Goal: Task Accomplishment & Management: Manage account settings

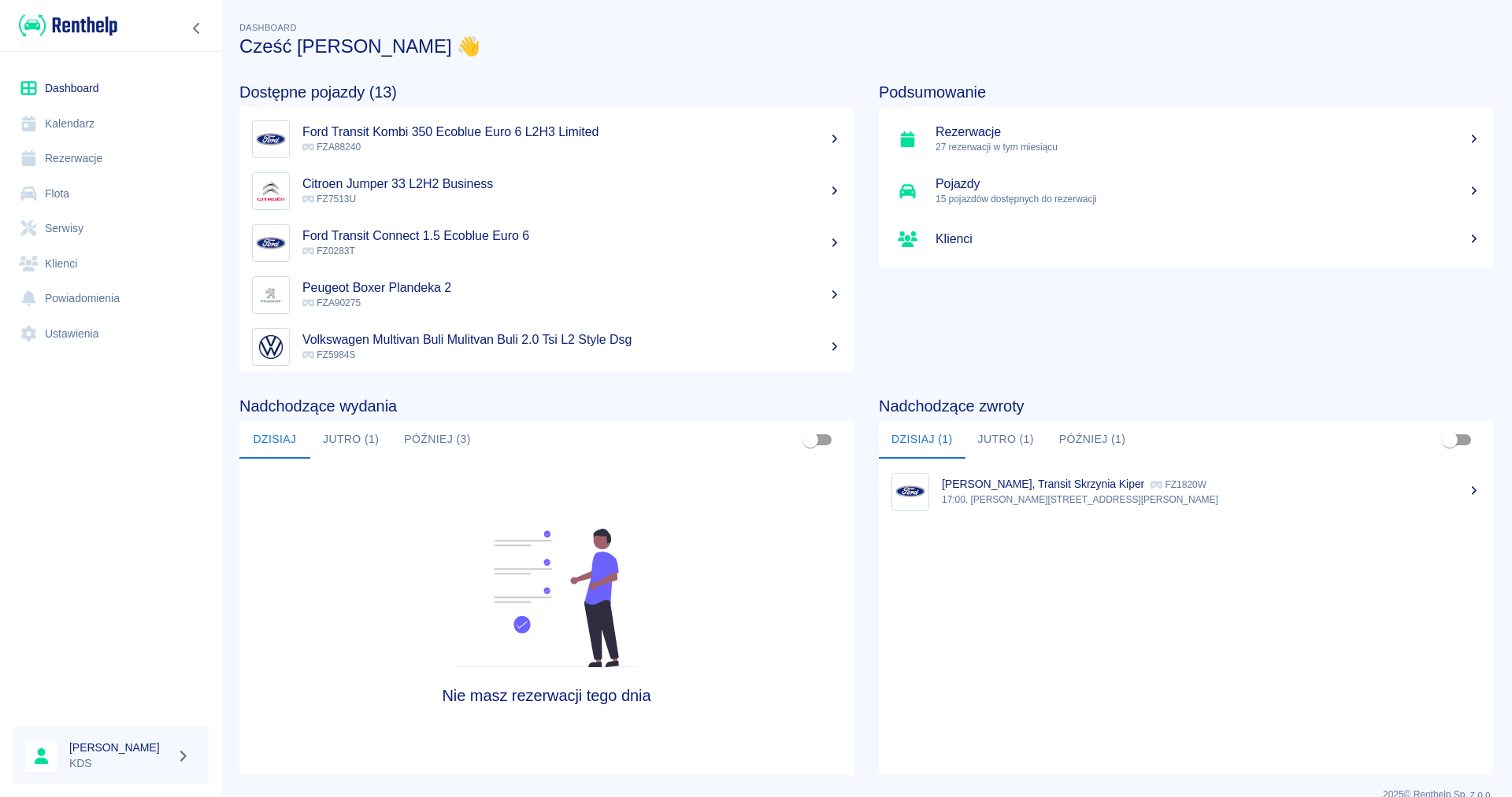
click at [76, 113] on link "Kalendarz" at bounding box center [111, 124] width 196 height 36
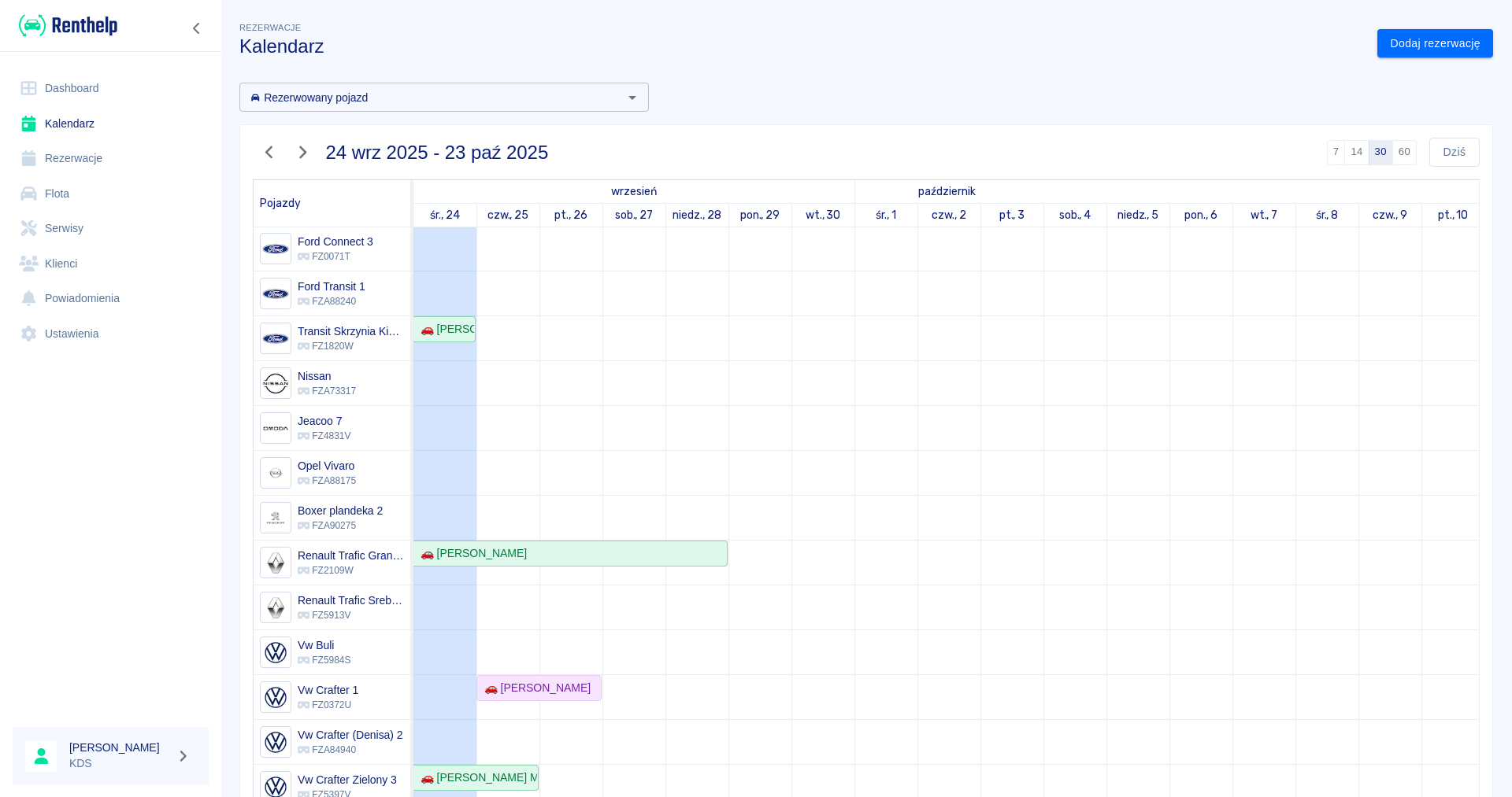
scroll to position [78, 0]
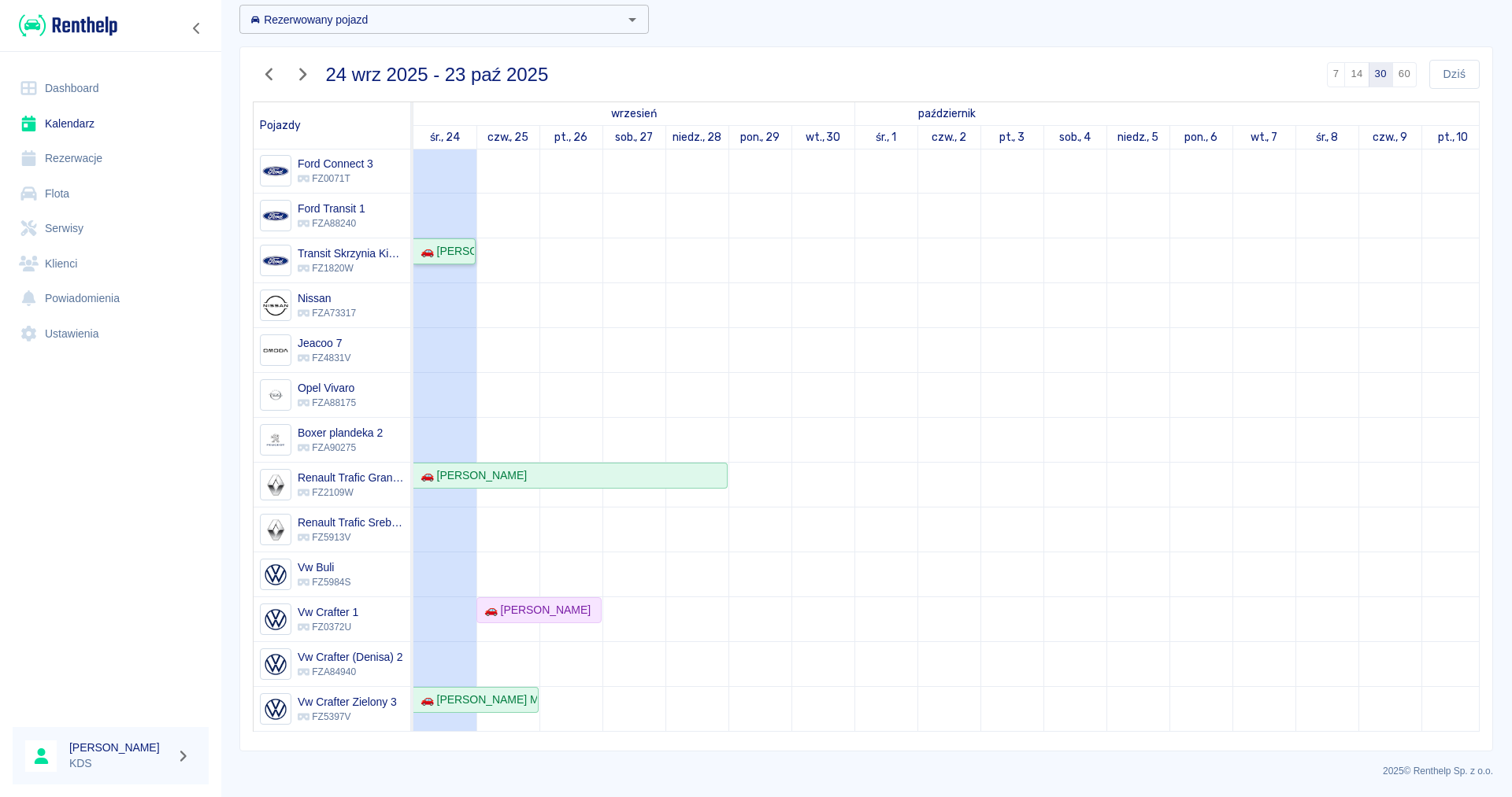
click at [440, 252] on div "🚗 [PERSON_NAME]" at bounding box center [443, 251] width 60 height 17
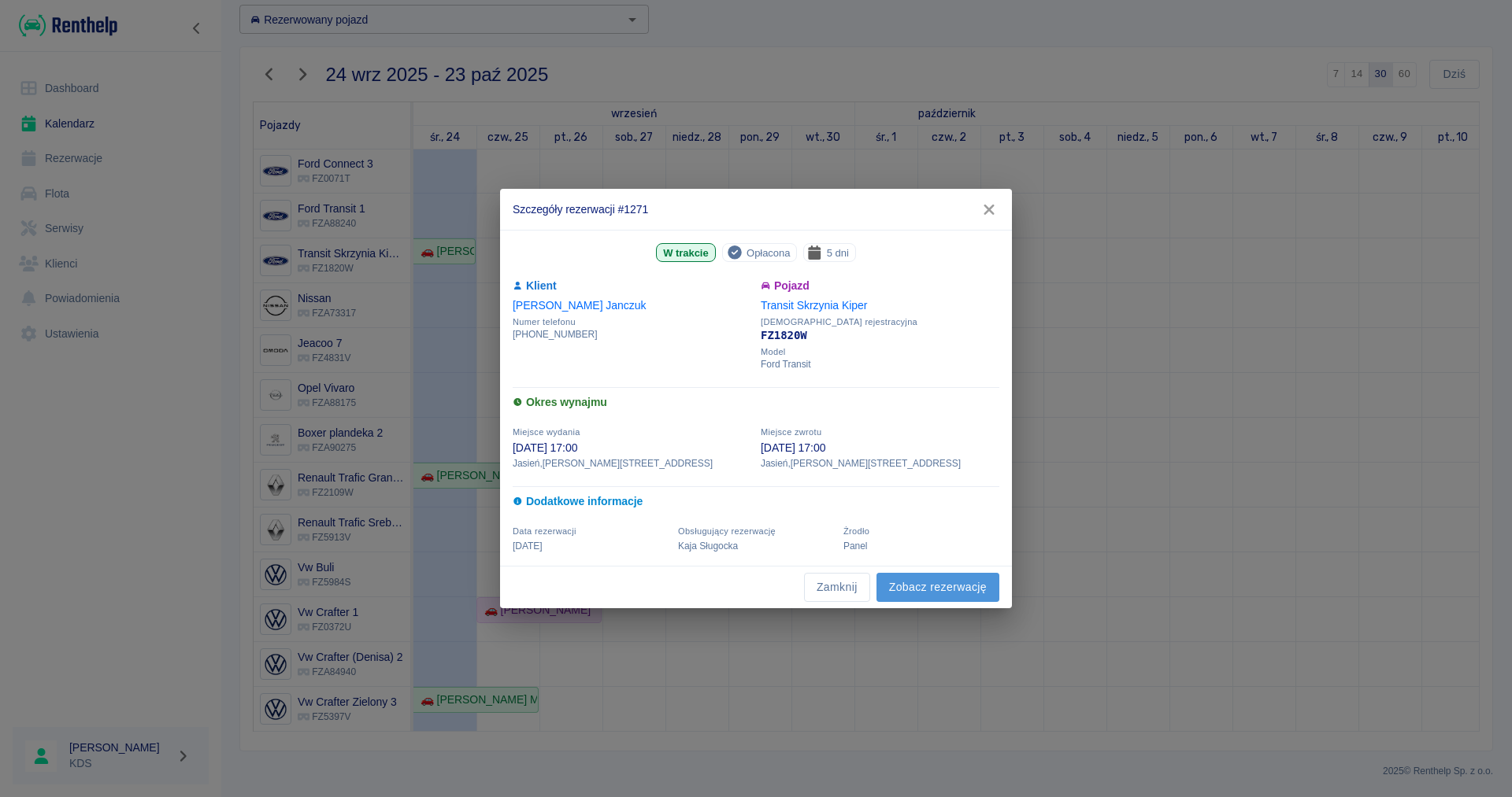
click at [974, 597] on link "Zobacz rezerwację" at bounding box center [937, 587] width 123 height 29
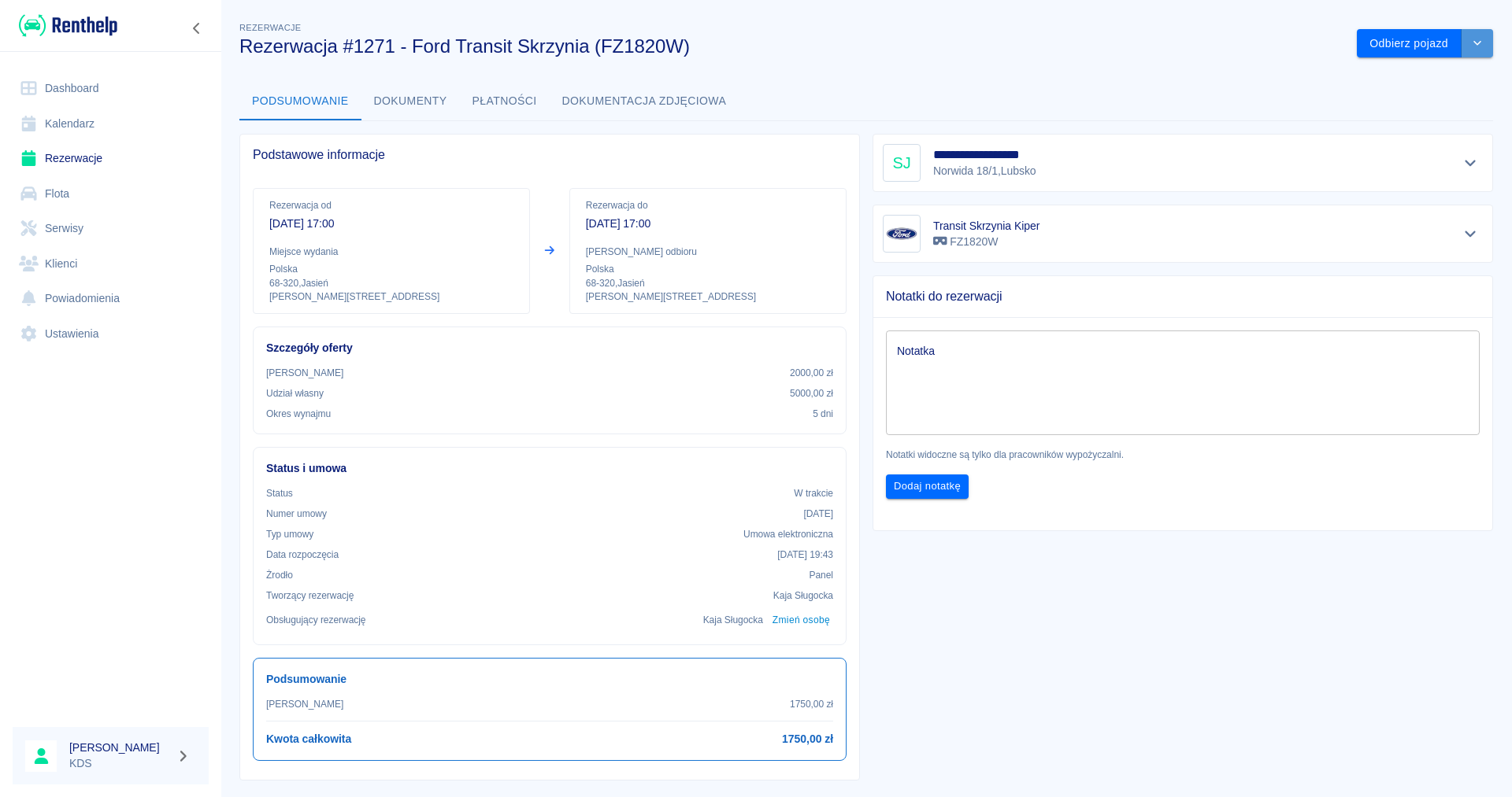
click at [1482, 43] on icon "drop-down" at bounding box center [1477, 42] width 13 height 10
click at [1420, 82] on li "Przedłuż rezerwację" at bounding box center [1424, 76] width 123 height 26
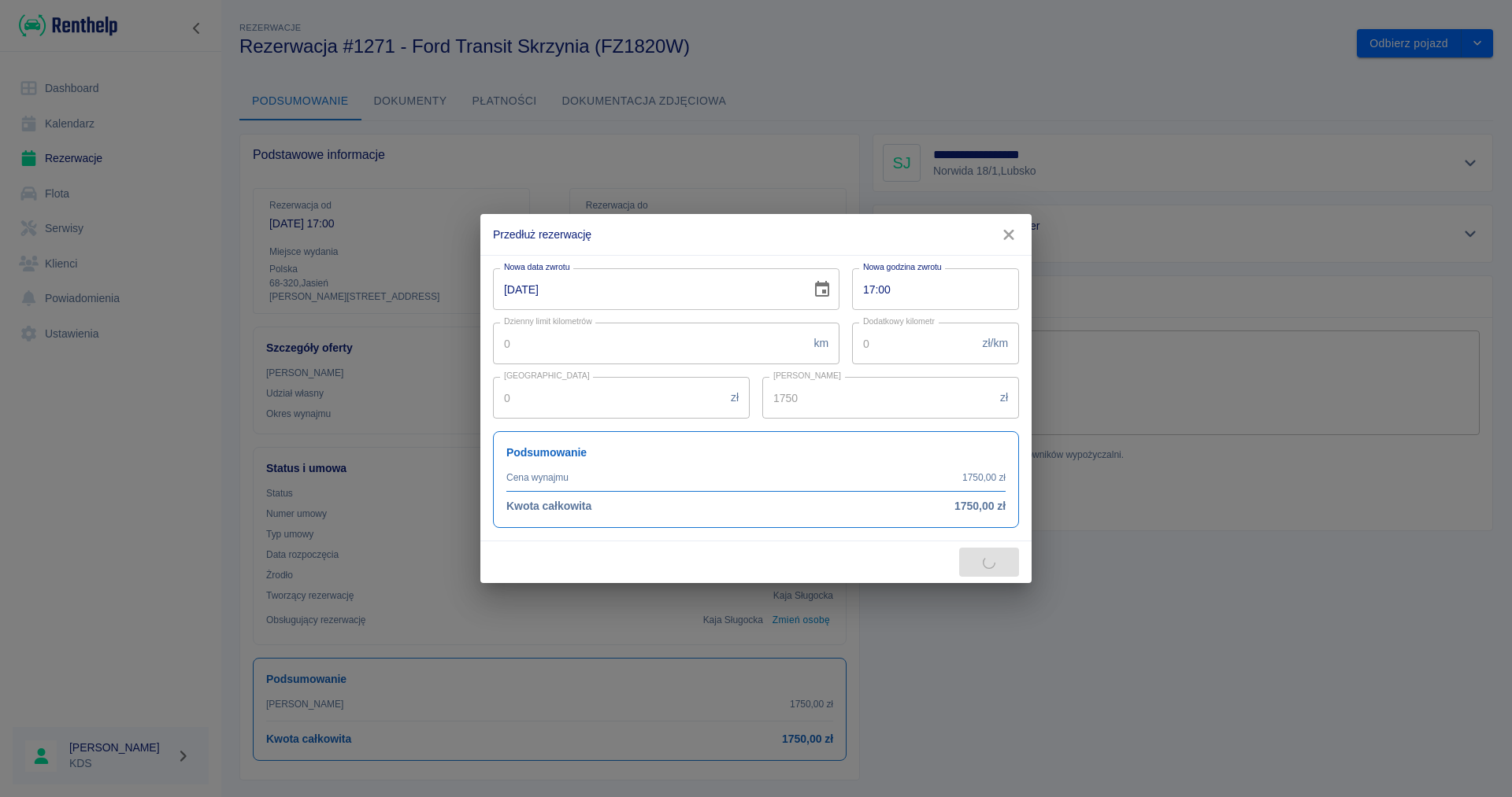
type input "2000"
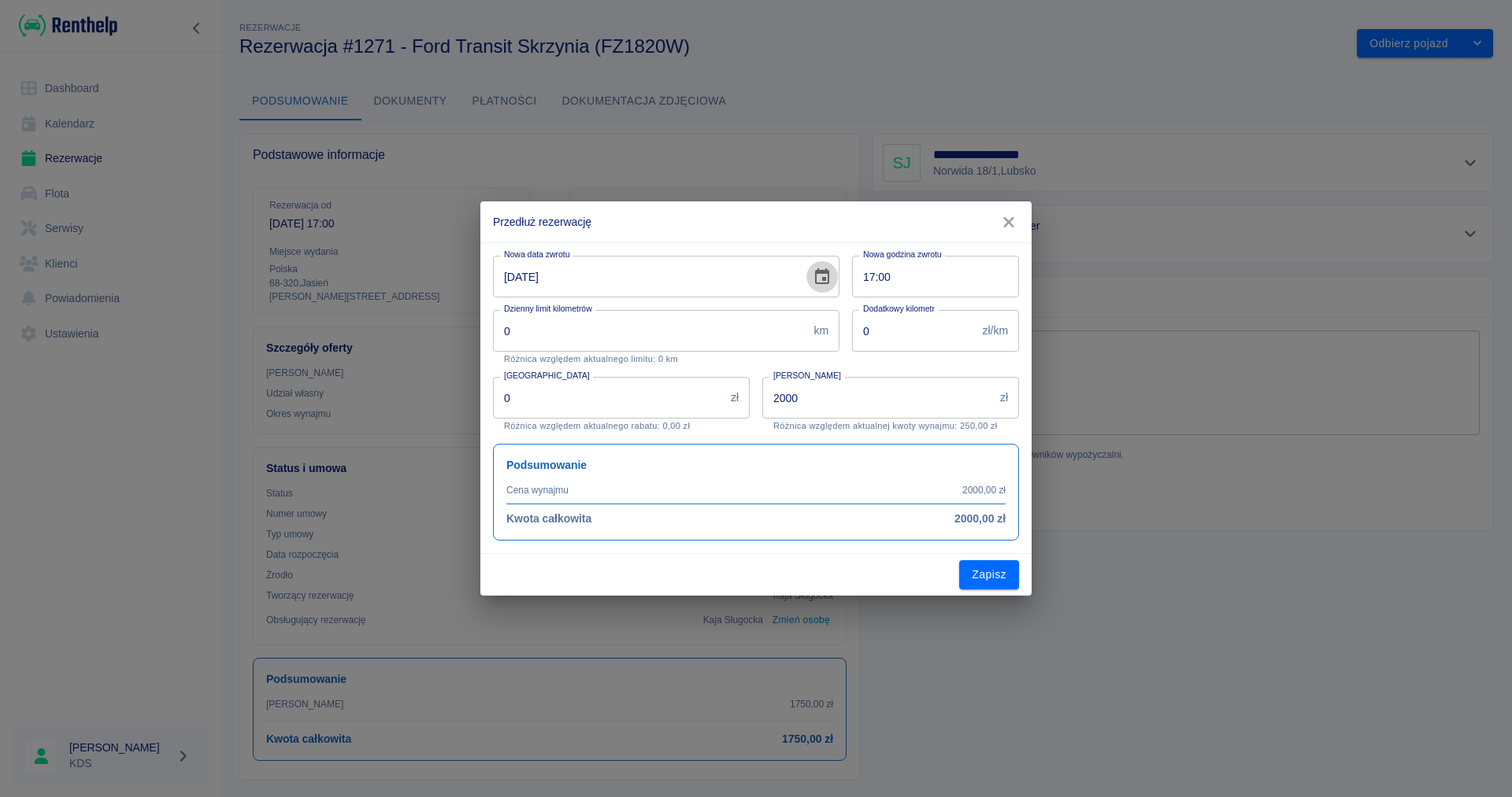
click at [825, 280] on icon "Choose date, selected date is 24 wrz 2025" at bounding box center [822, 276] width 14 height 16
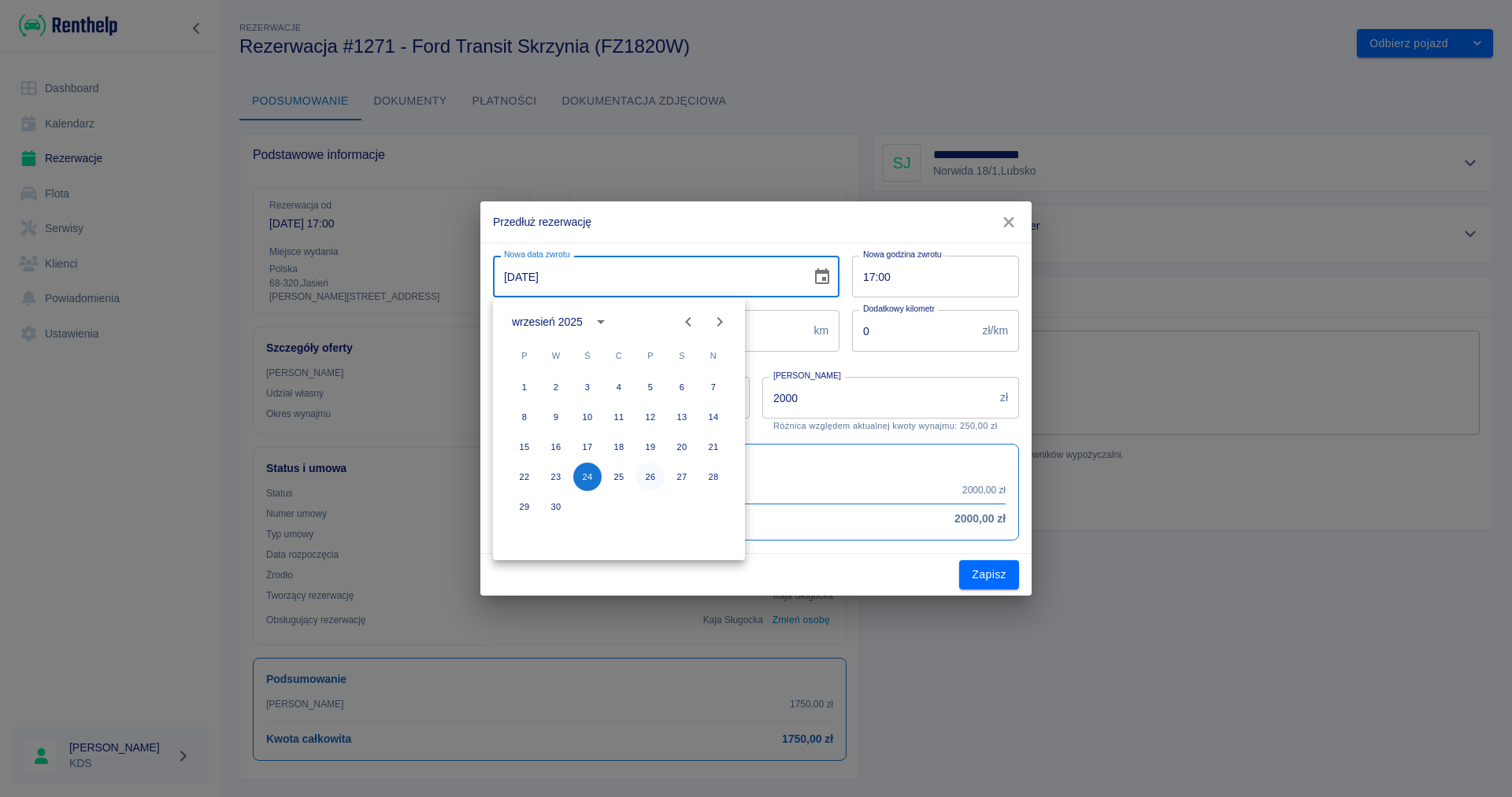
click at [646, 480] on button "26" at bounding box center [651, 477] width 29 height 29
type input "[DATE]"
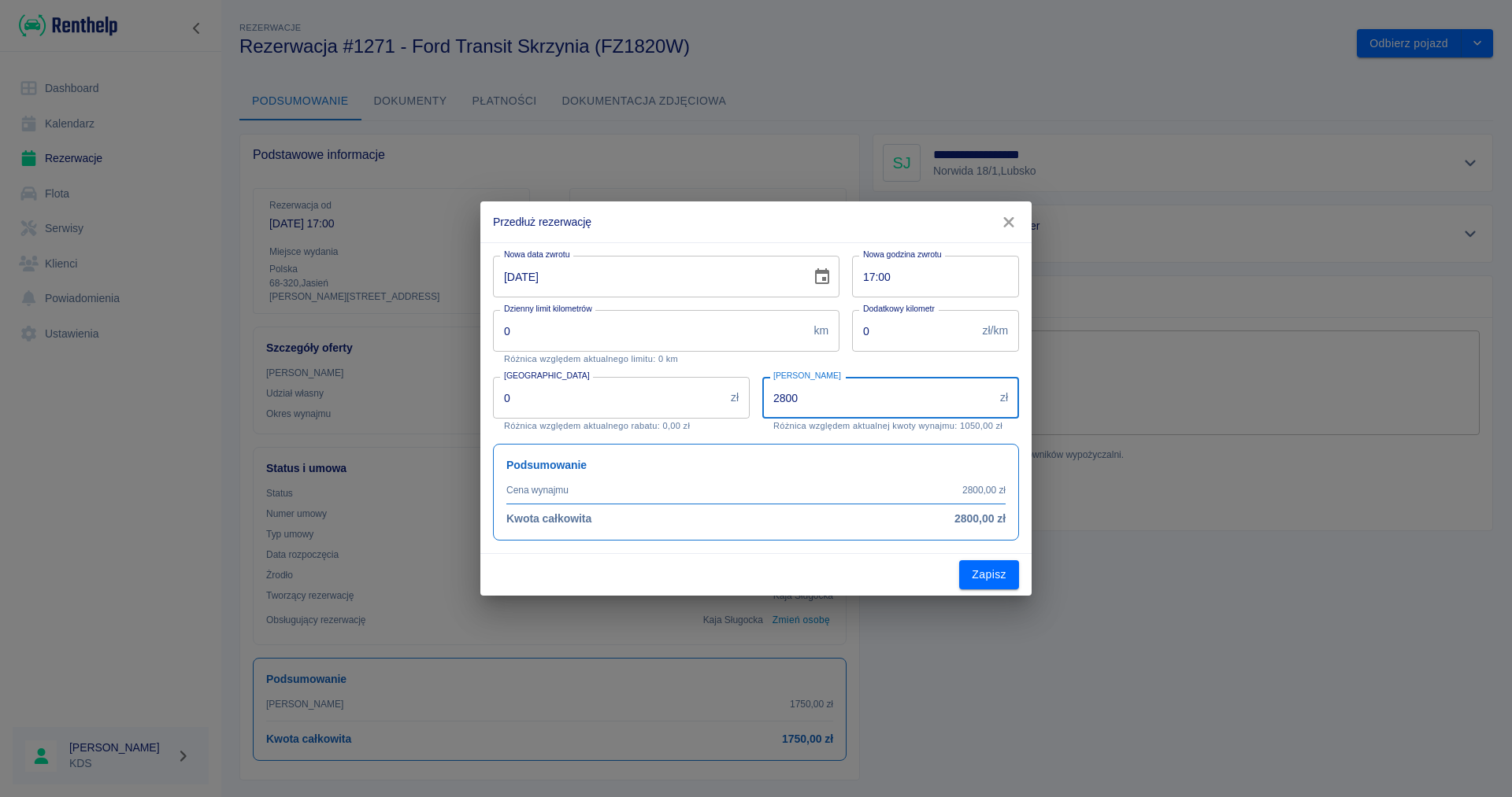
drag, startPoint x: 857, startPoint y: 410, endPoint x: 415, endPoint y: 408, distance: 442.0
click at [762, 414] on input "2800" at bounding box center [878, 398] width 232 height 41
type input "2450"
click at [985, 581] on button "Zapisz" at bounding box center [988, 575] width 60 height 29
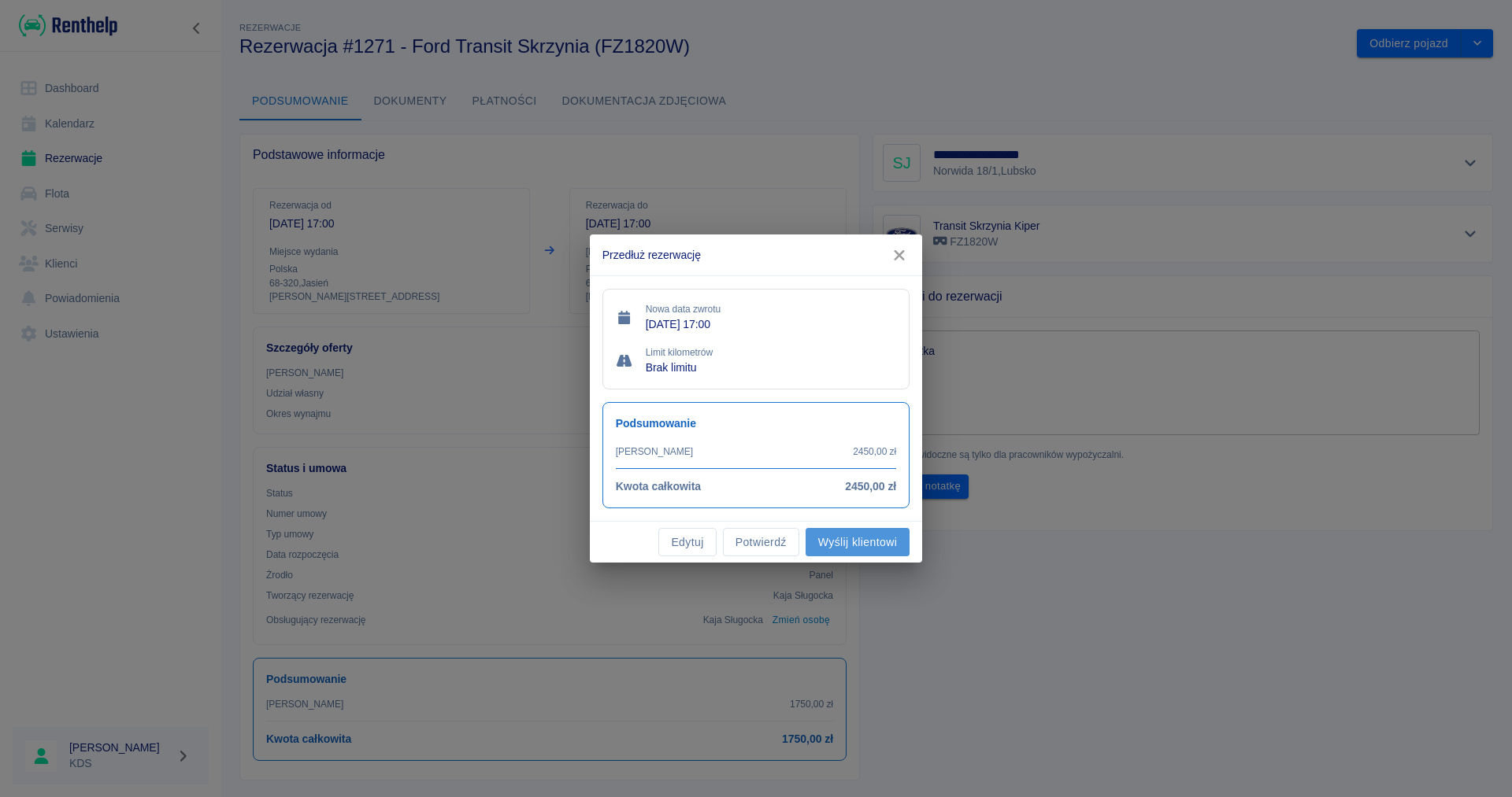
click at [840, 543] on button "Wyślij klientowi" at bounding box center [857, 542] width 104 height 29
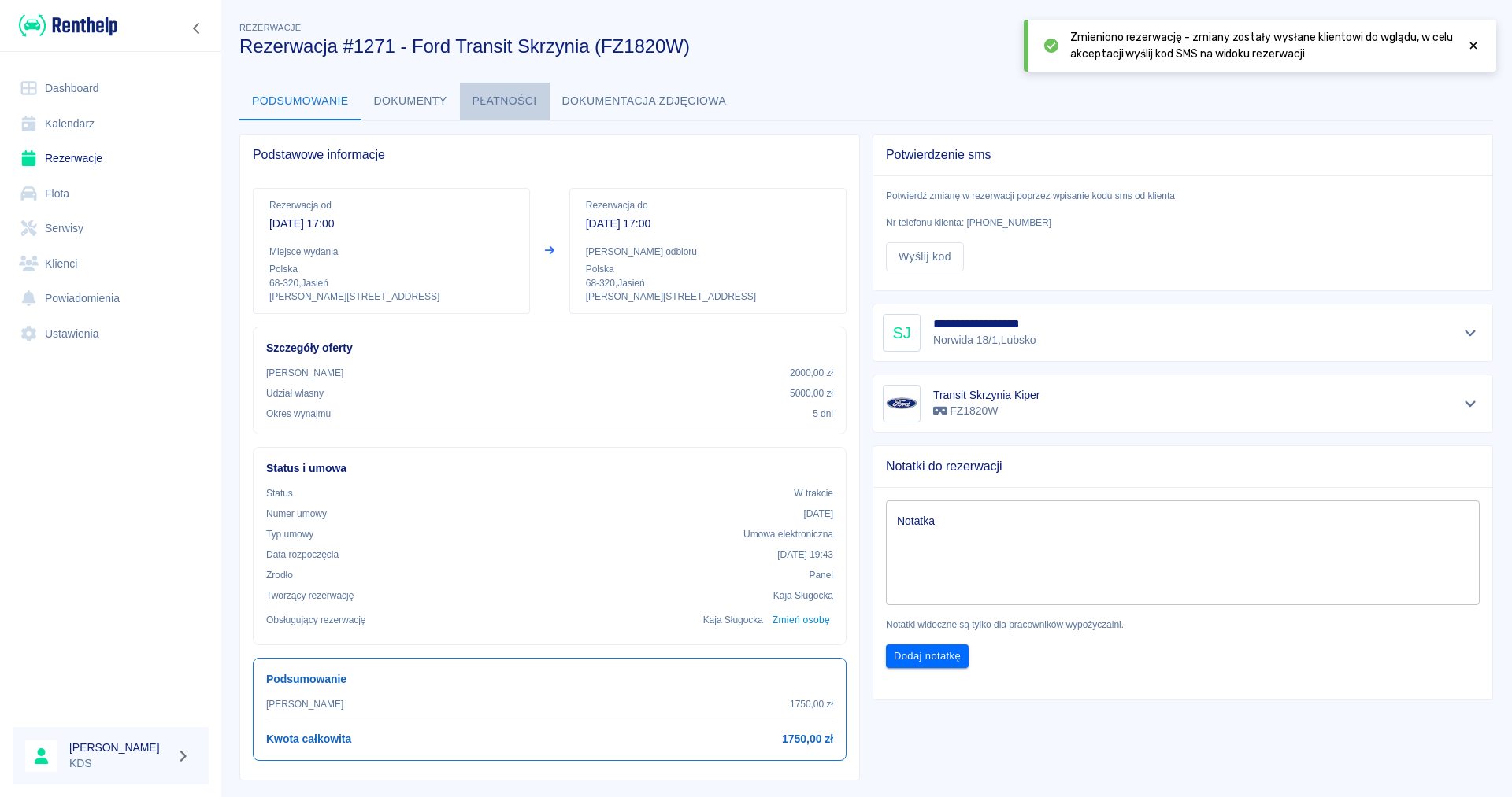
click at [521, 95] on button "Płatności" at bounding box center [505, 101] width 90 height 37
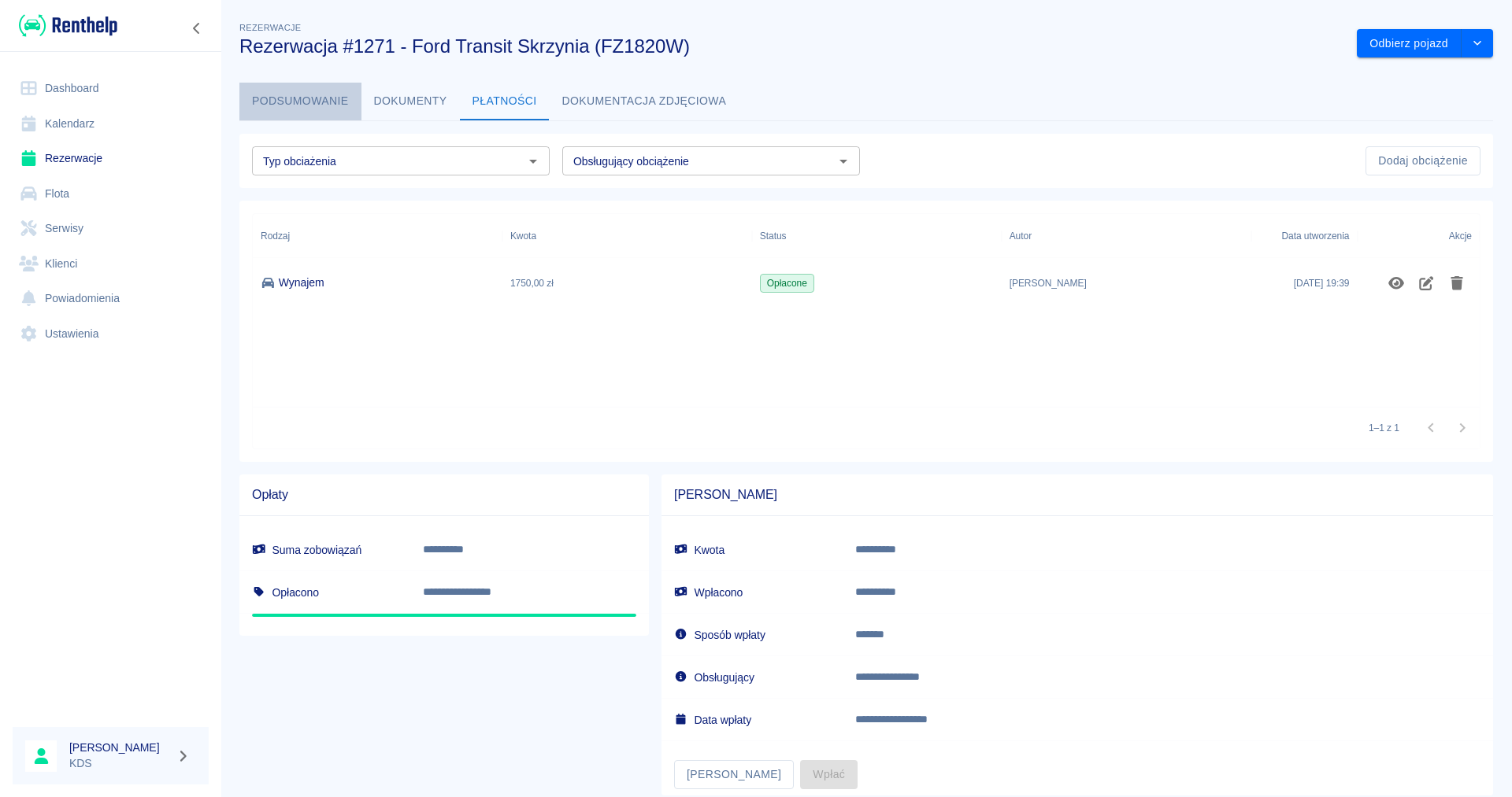
click at [271, 99] on button "Podsumowanie" at bounding box center [300, 101] width 122 height 37
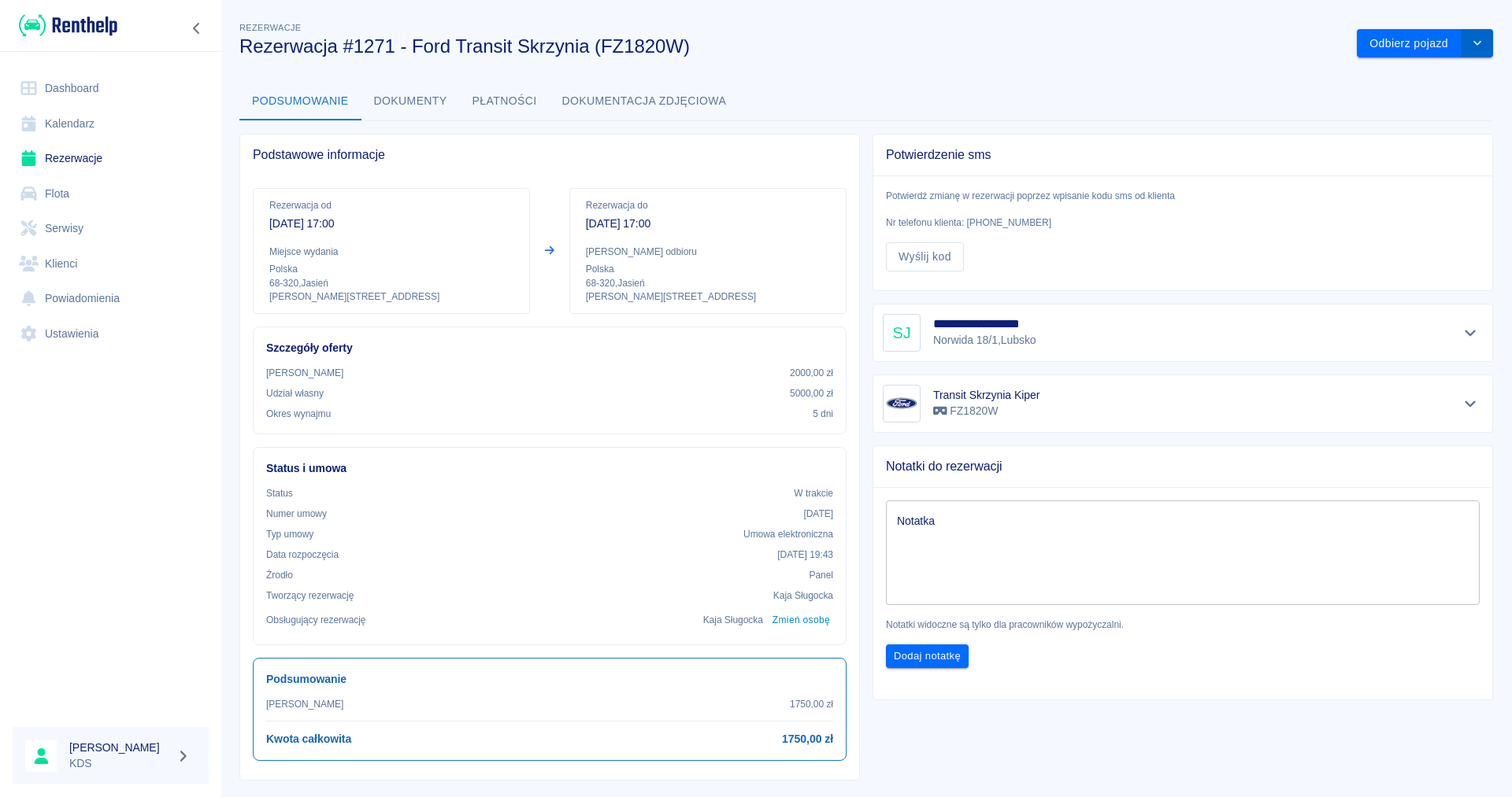
click at [1474, 40] on icon "drop-down" at bounding box center [1477, 42] width 13 height 10
click at [1460, 80] on li "Przedłuż rezerwację" at bounding box center [1424, 76] width 123 height 26
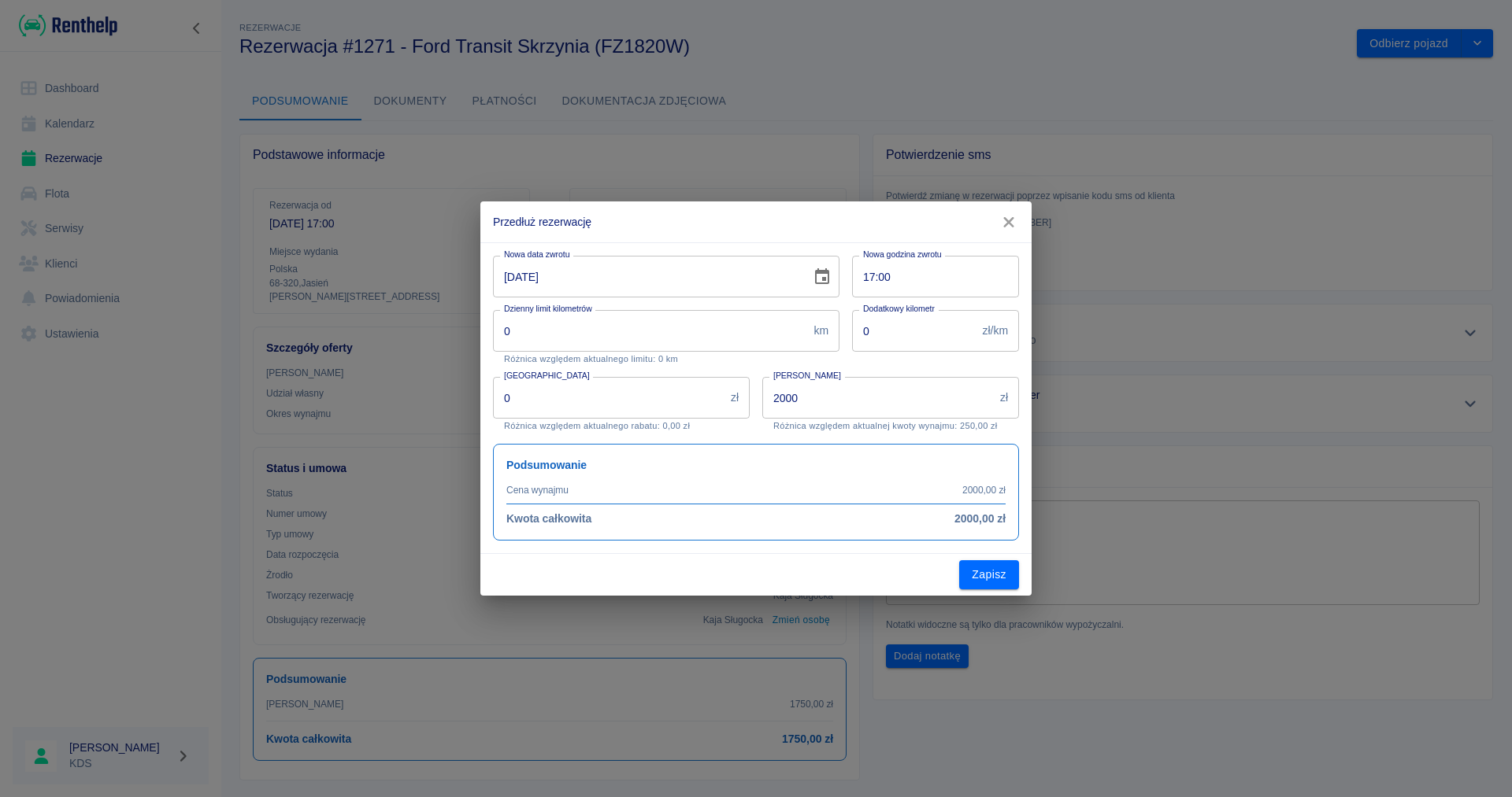
click at [820, 272] on icon "Choose date, selected date is 24 wrz 2025" at bounding box center [822, 276] width 14 height 16
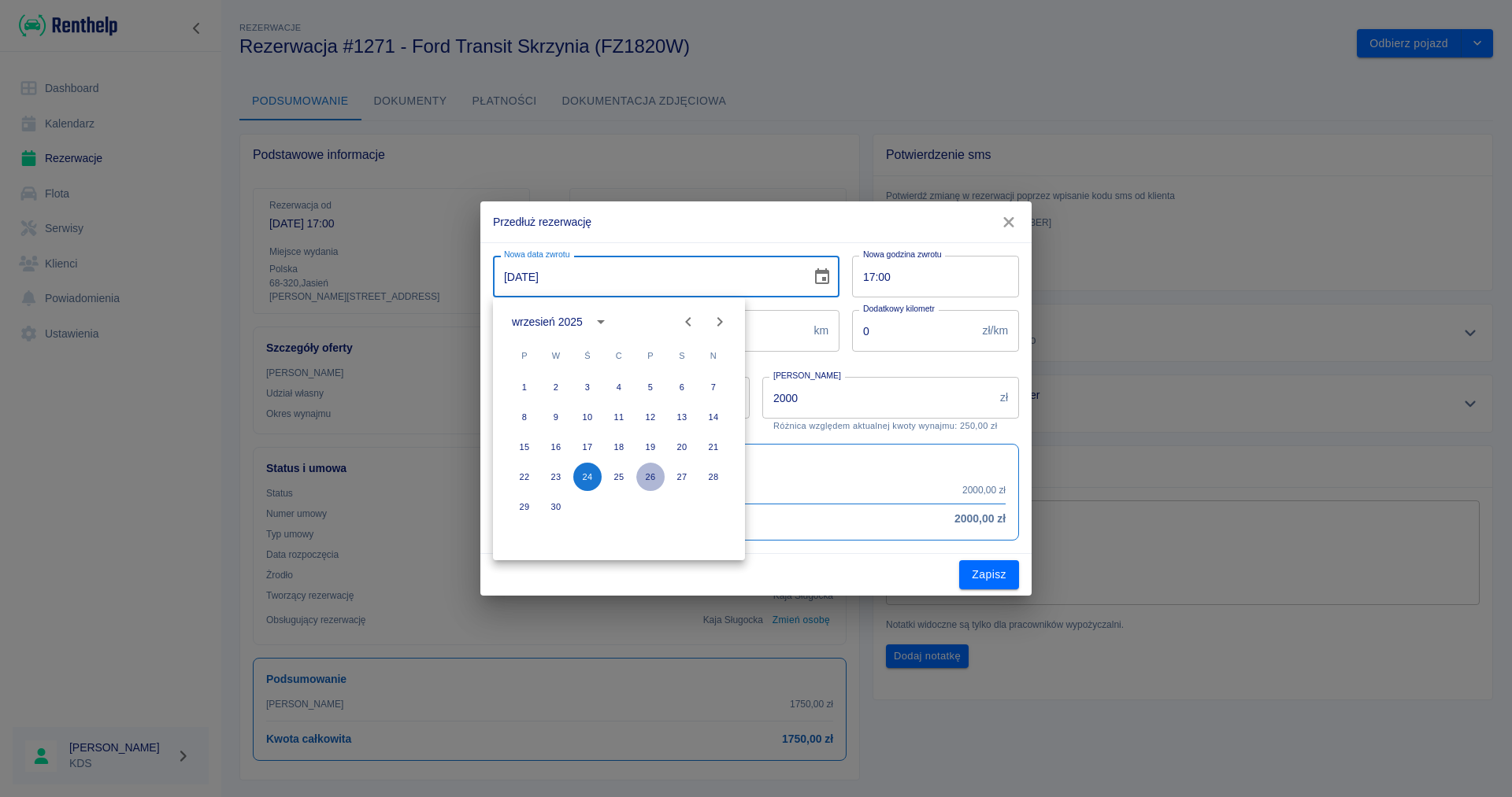
click at [653, 483] on button "26" at bounding box center [651, 477] width 29 height 29
type input "[DATE]"
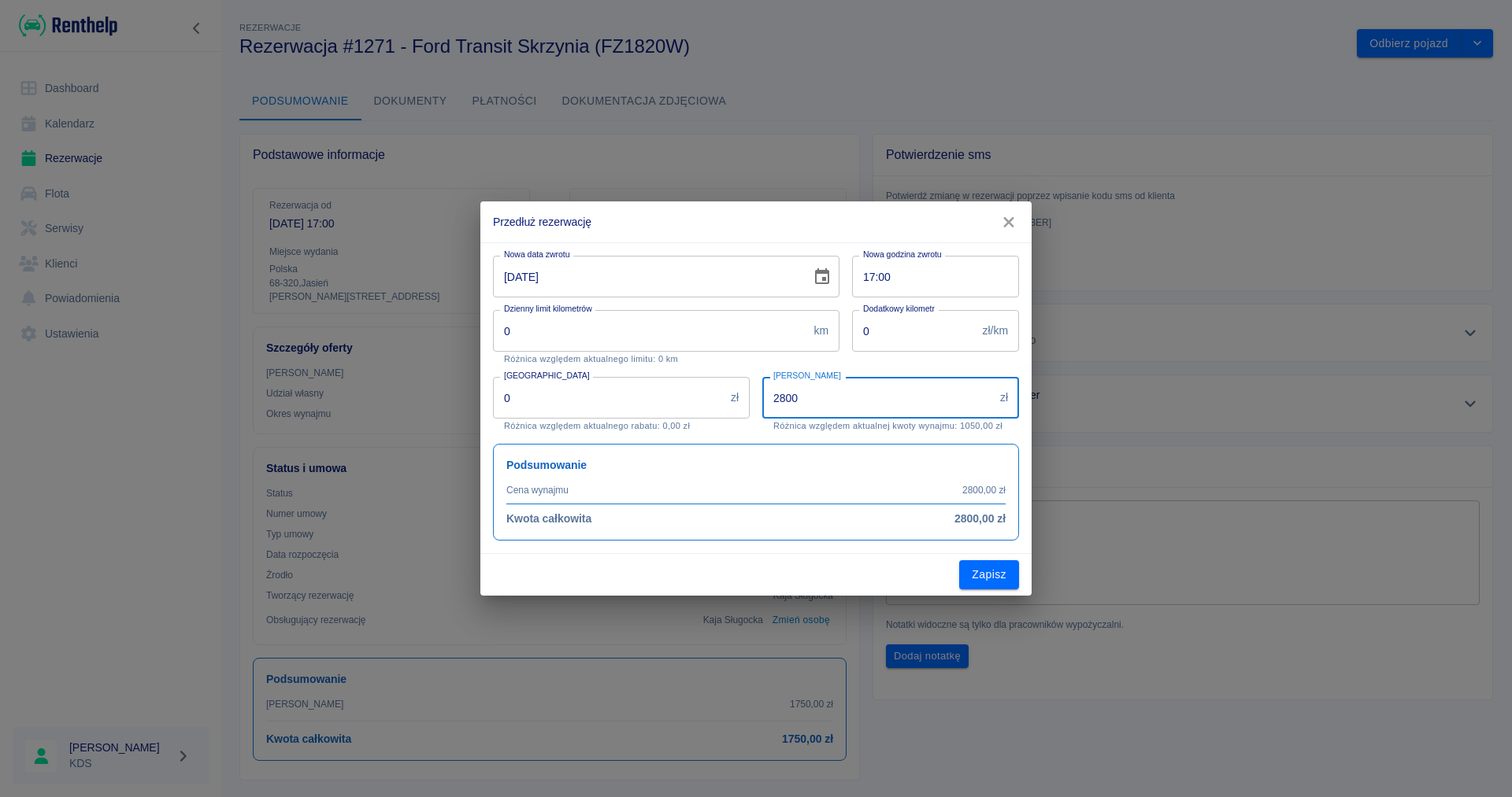
drag, startPoint x: 870, startPoint y: 391, endPoint x: 509, endPoint y: 407, distance: 361.4
click at [762, 407] on input "2800" at bounding box center [878, 398] width 232 height 41
type input "2450"
click at [991, 572] on button "Zapisz" at bounding box center [988, 575] width 60 height 29
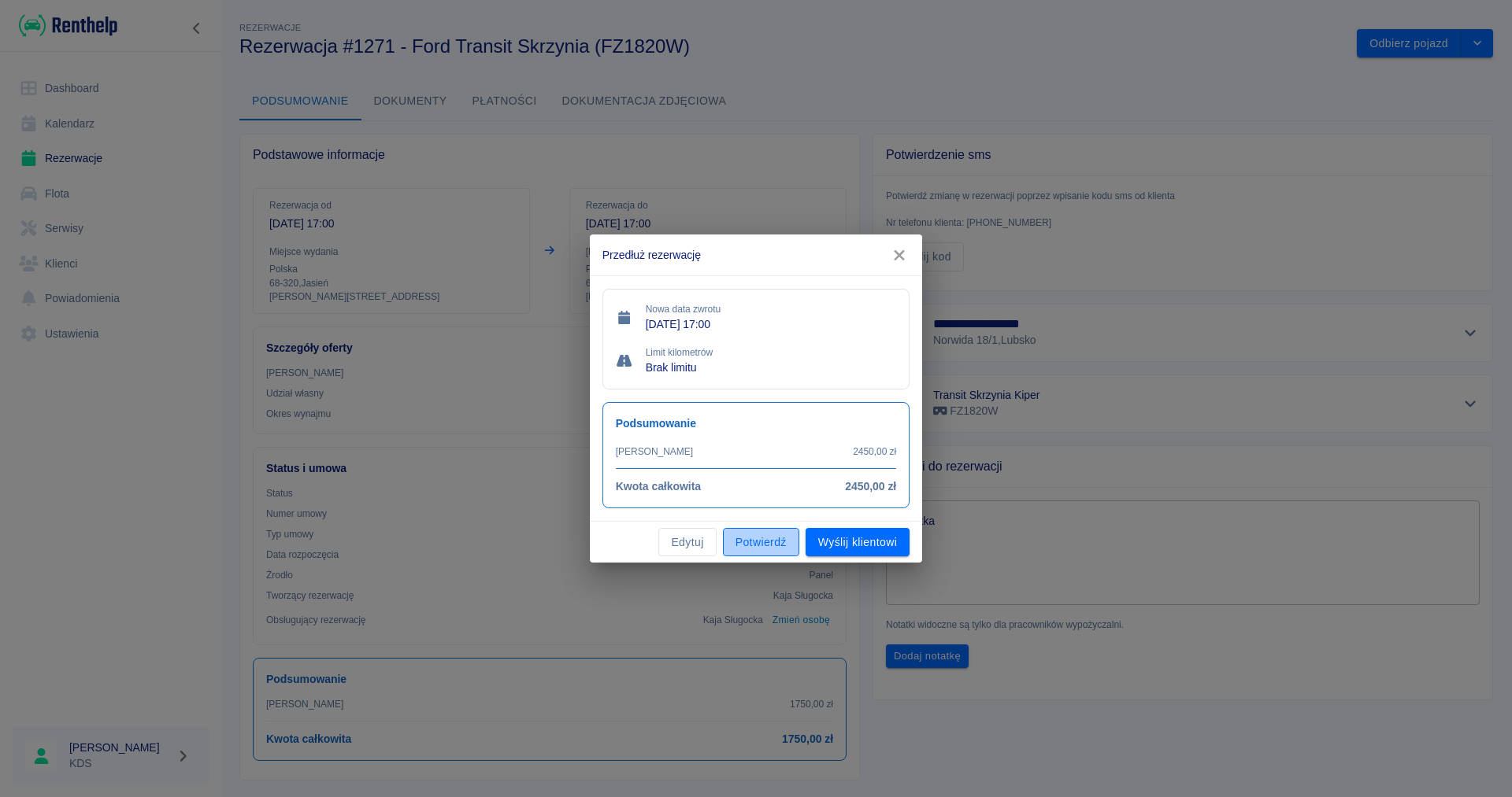
click at [746, 535] on button "Potwierdź" at bounding box center [761, 542] width 76 height 29
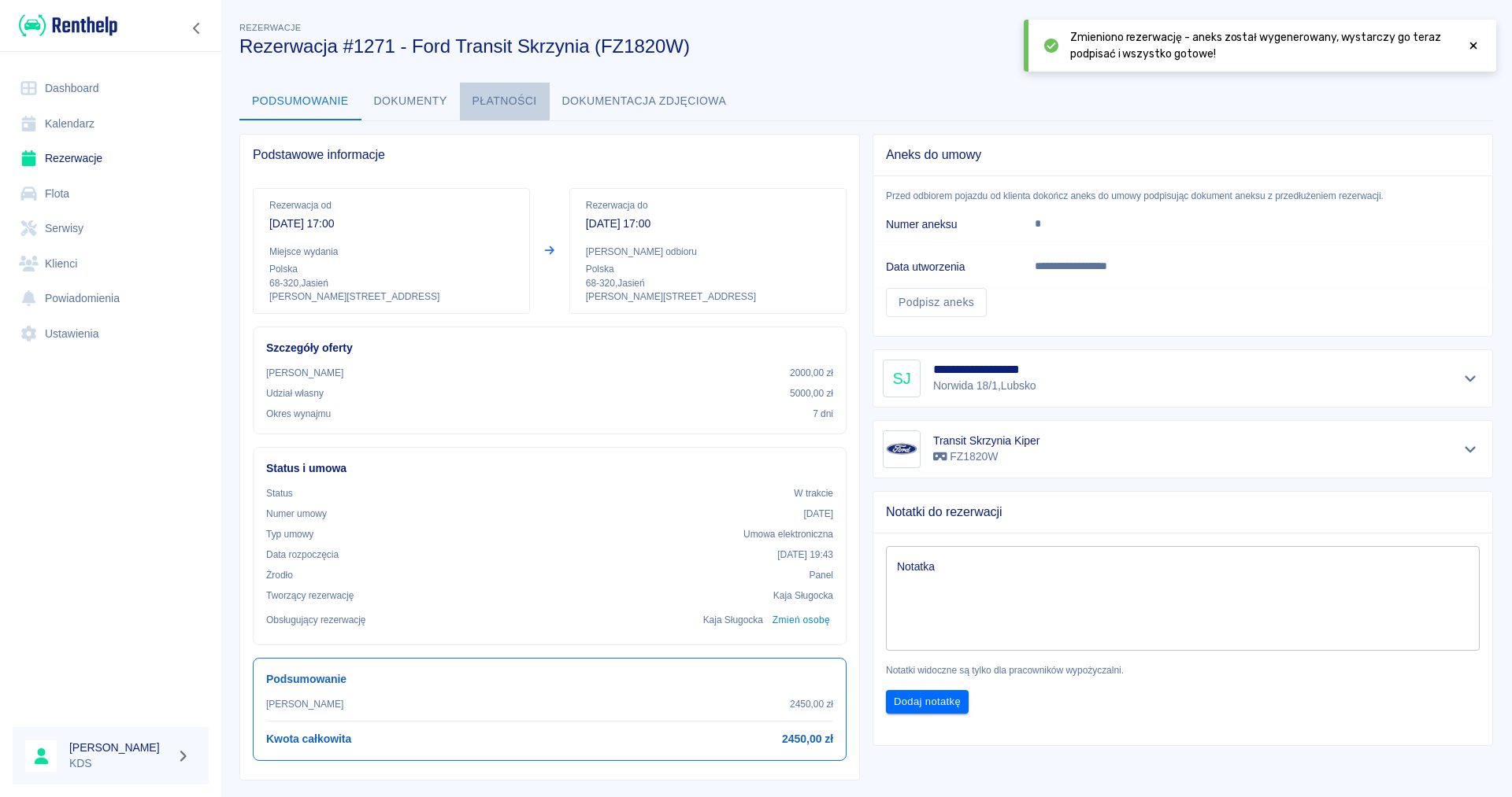
click at [521, 99] on button "Płatności" at bounding box center [505, 101] width 90 height 37
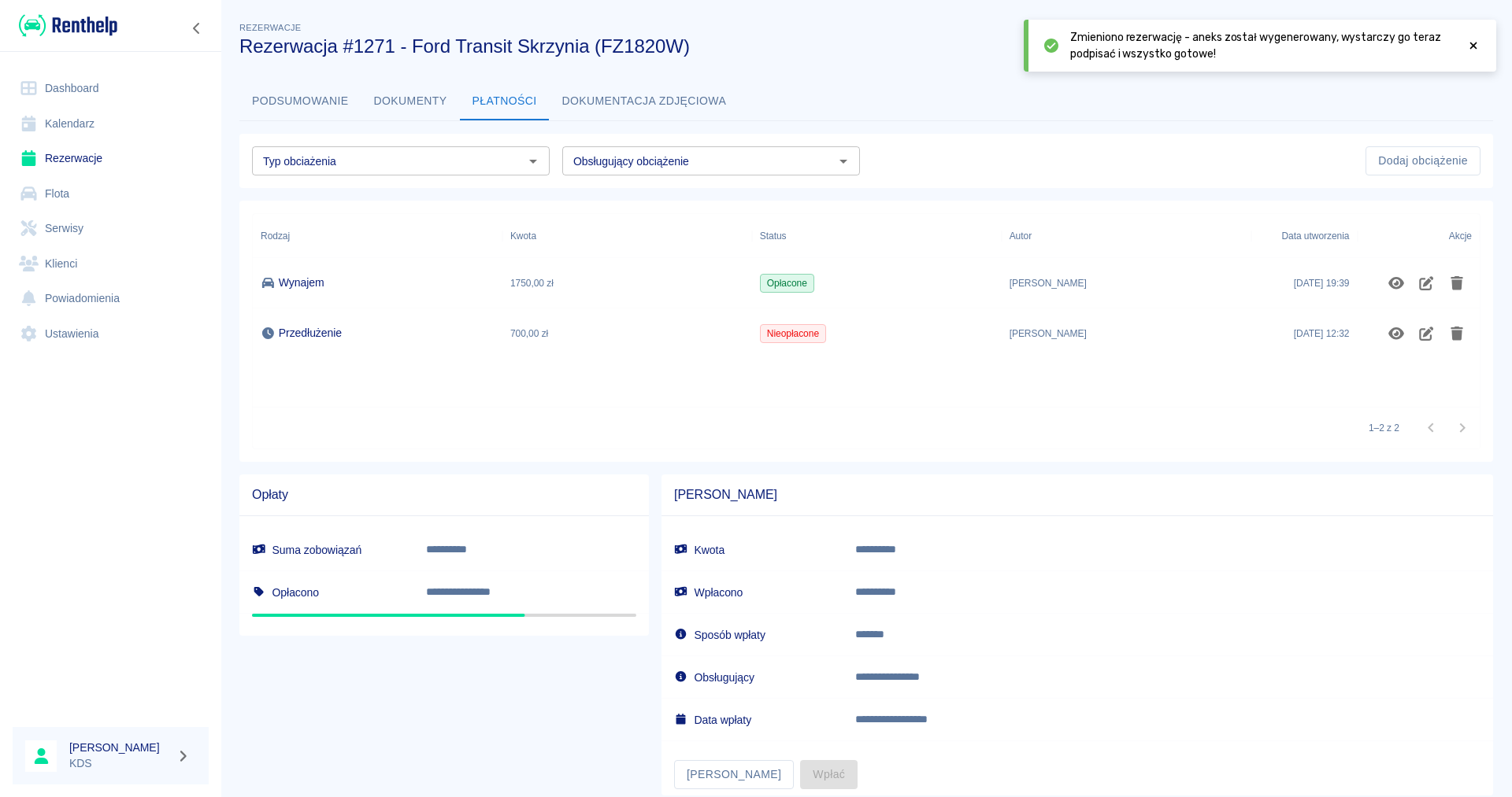
click at [87, 119] on link "Kalendarz" at bounding box center [111, 124] width 196 height 36
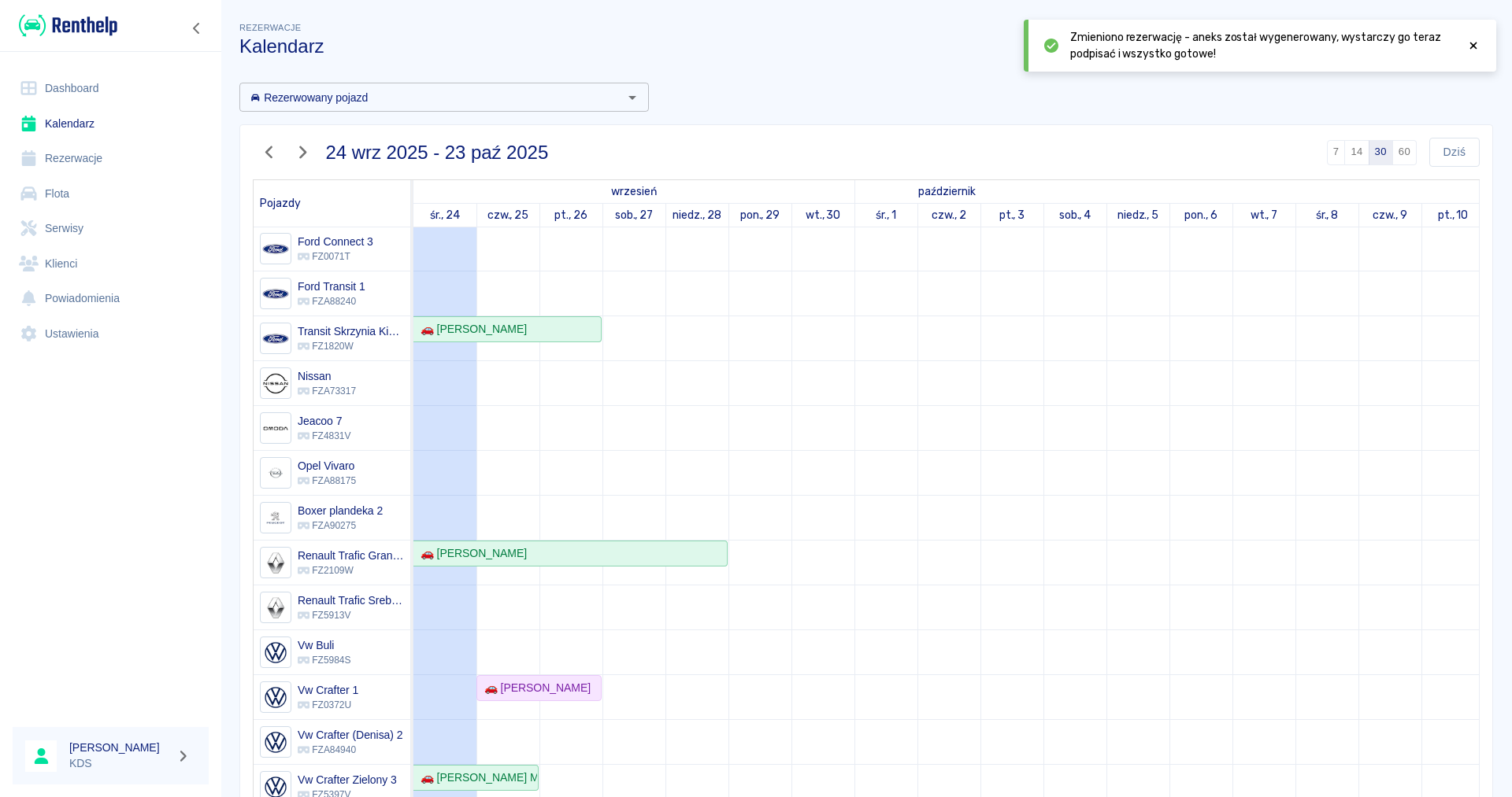
scroll to position [78, 0]
